Goal: Task Accomplishment & Management: Use online tool/utility

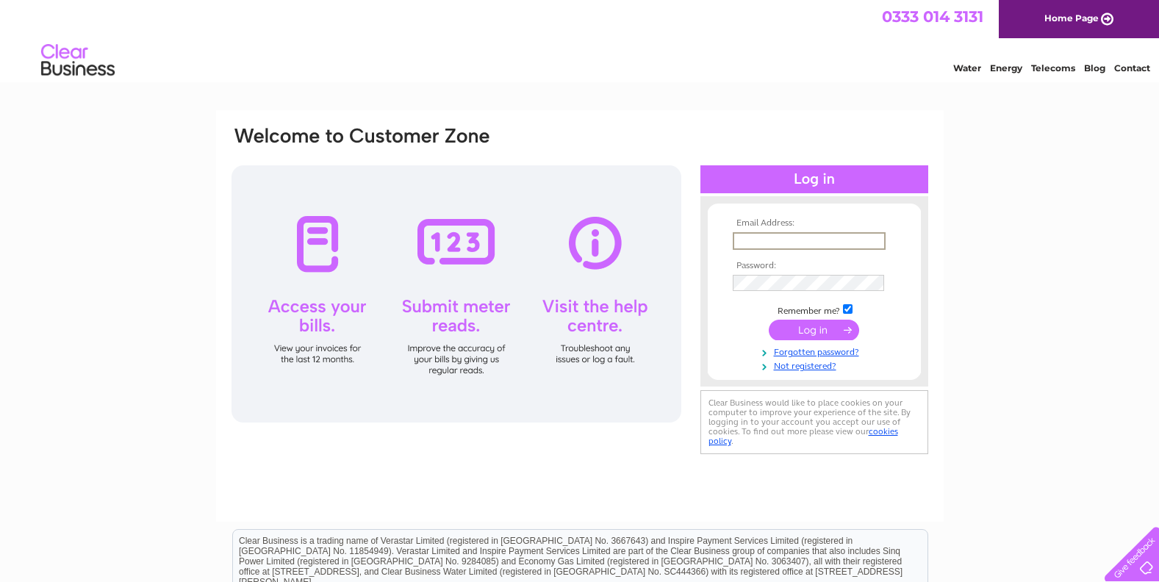
type input "andre@vintagehorizons.co.uk"
click at [849, 307] on input "checkbox" at bounding box center [848, 309] width 10 height 10
checkbox input "false"
click at [834, 329] on input "submit" at bounding box center [814, 328] width 90 height 21
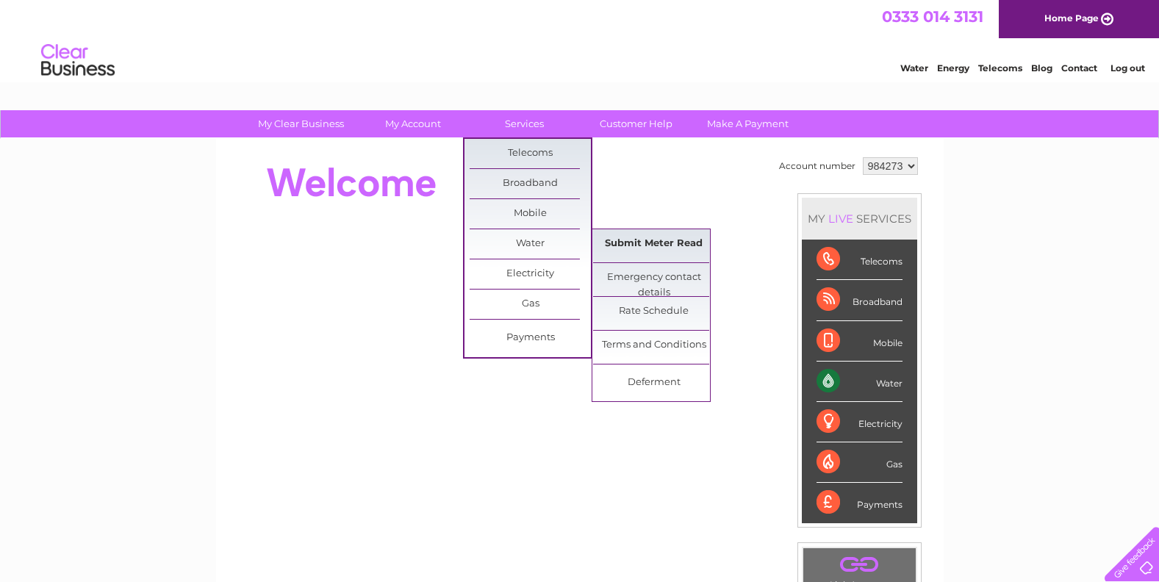
click at [634, 243] on link "Submit Meter Read" at bounding box center [653, 243] width 121 height 29
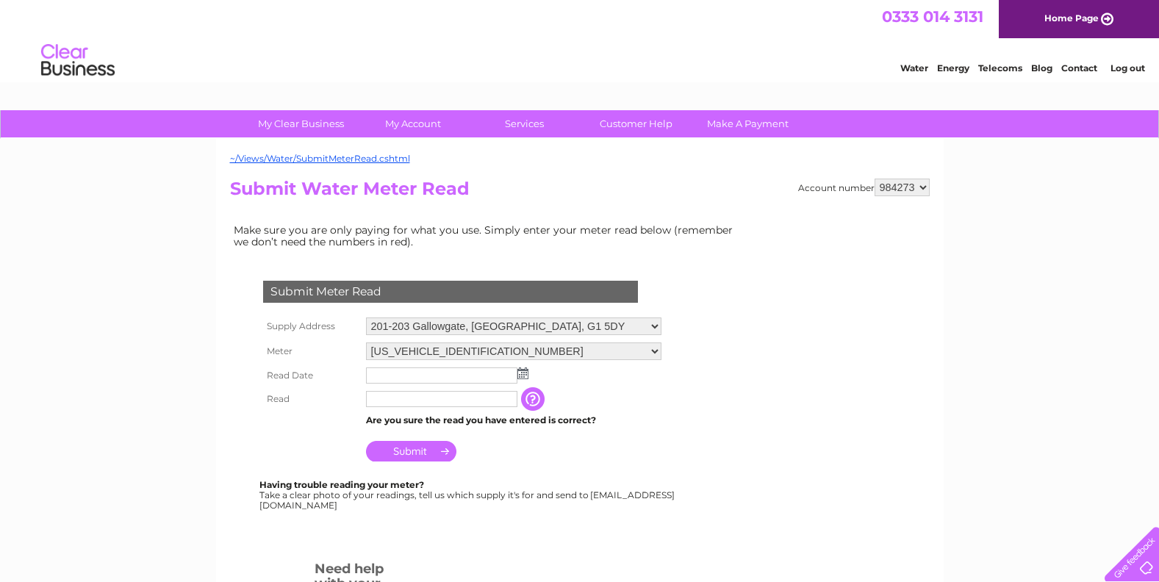
click at [523, 373] on img at bounding box center [522, 374] width 11 height 12
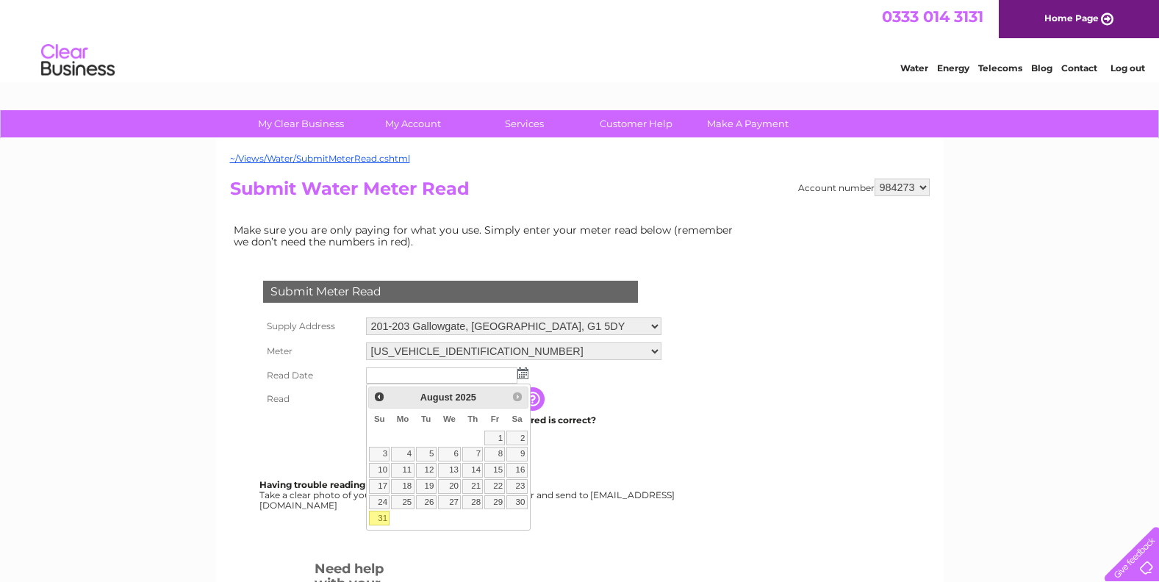
click at [379, 517] on link "31" at bounding box center [379, 518] width 21 height 15
type input "[DATE]"
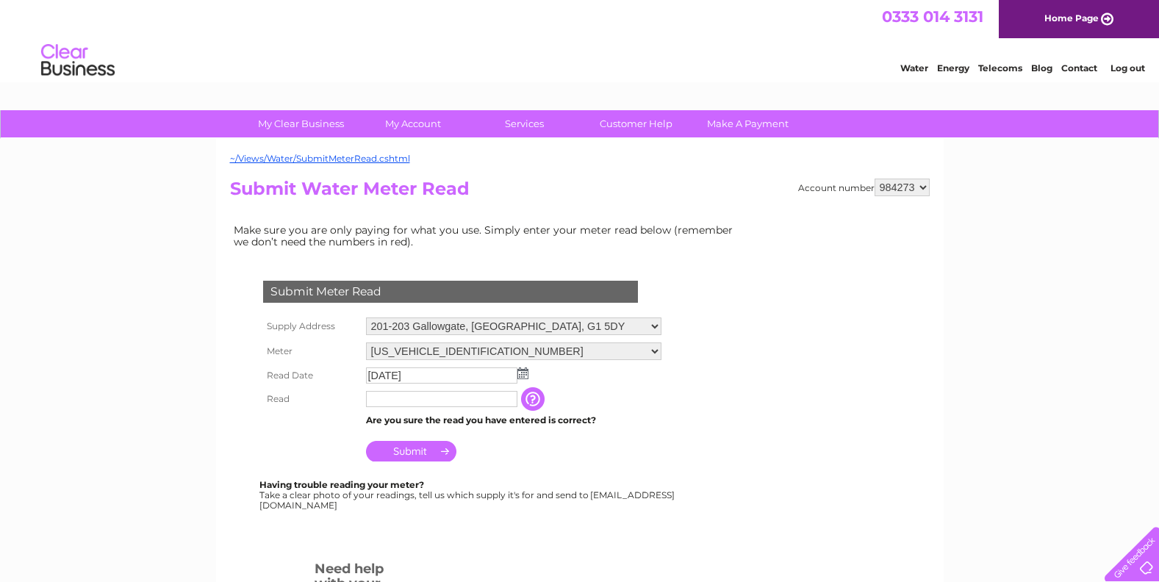
click at [389, 401] on input "text" at bounding box center [441, 399] width 151 height 16
type input "138"
click at [417, 450] on input "Submit" at bounding box center [411, 451] width 90 height 21
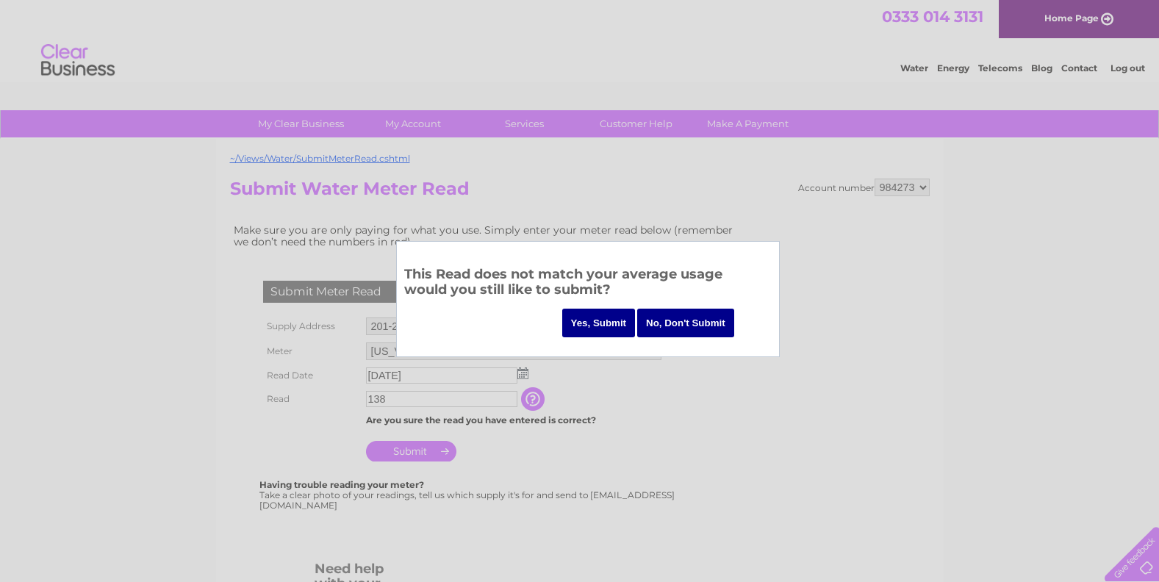
click at [605, 318] on input "Yes, Submit" at bounding box center [599, 323] width 74 height 29
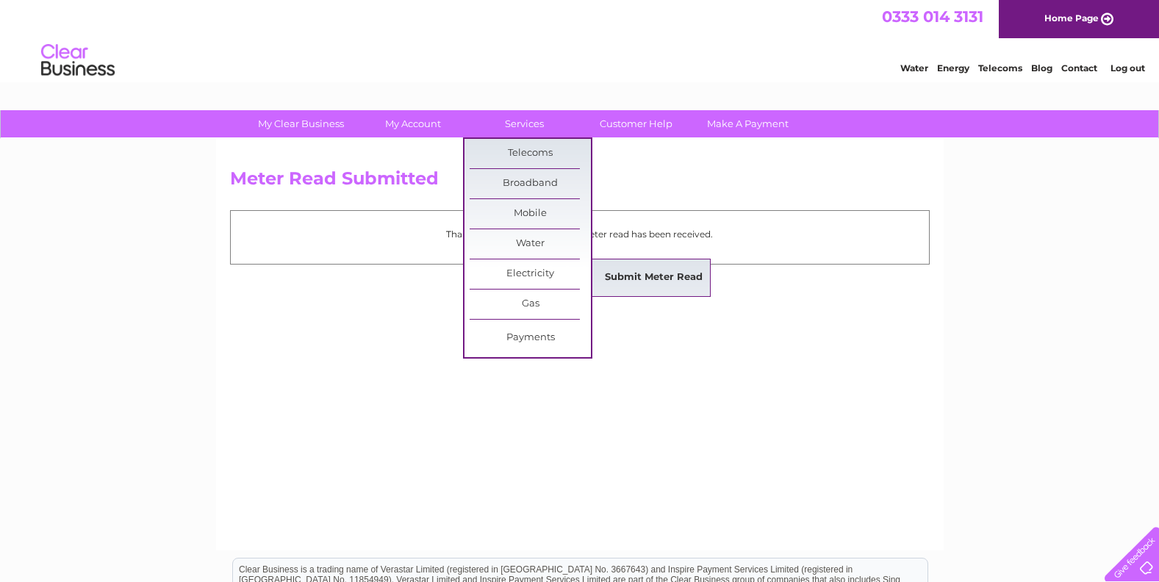
click at [634, 270] on link "Submit Meter Read" at bounding box center [653, 277] width 121 height 29
